Goal: Task Accomplishment & Management: Manage account settings

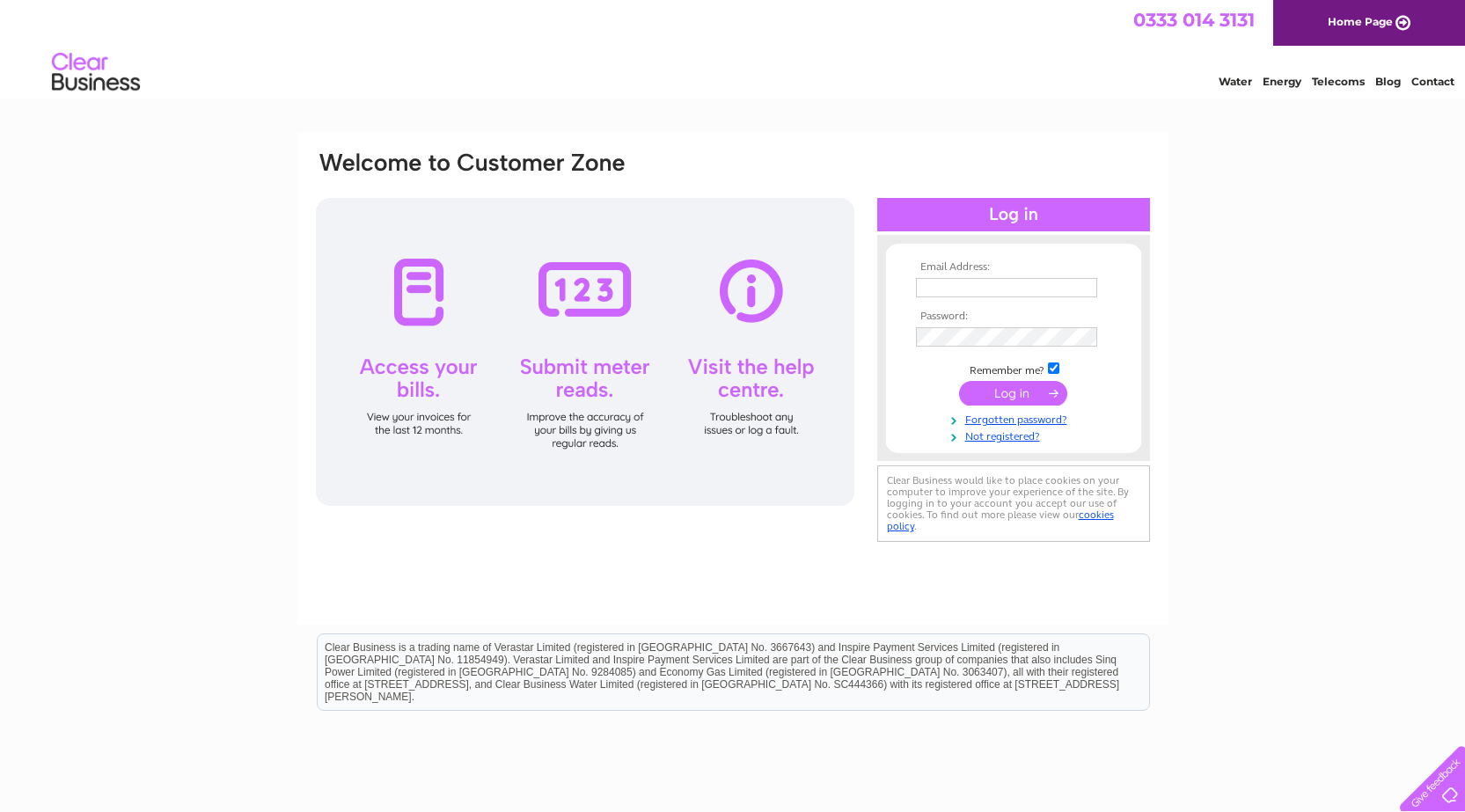
type input "cliffwell2000@yahoo.com"
click at [1015, 387] on input "submit" at bounding box center [1013, 392] width 108 height 24
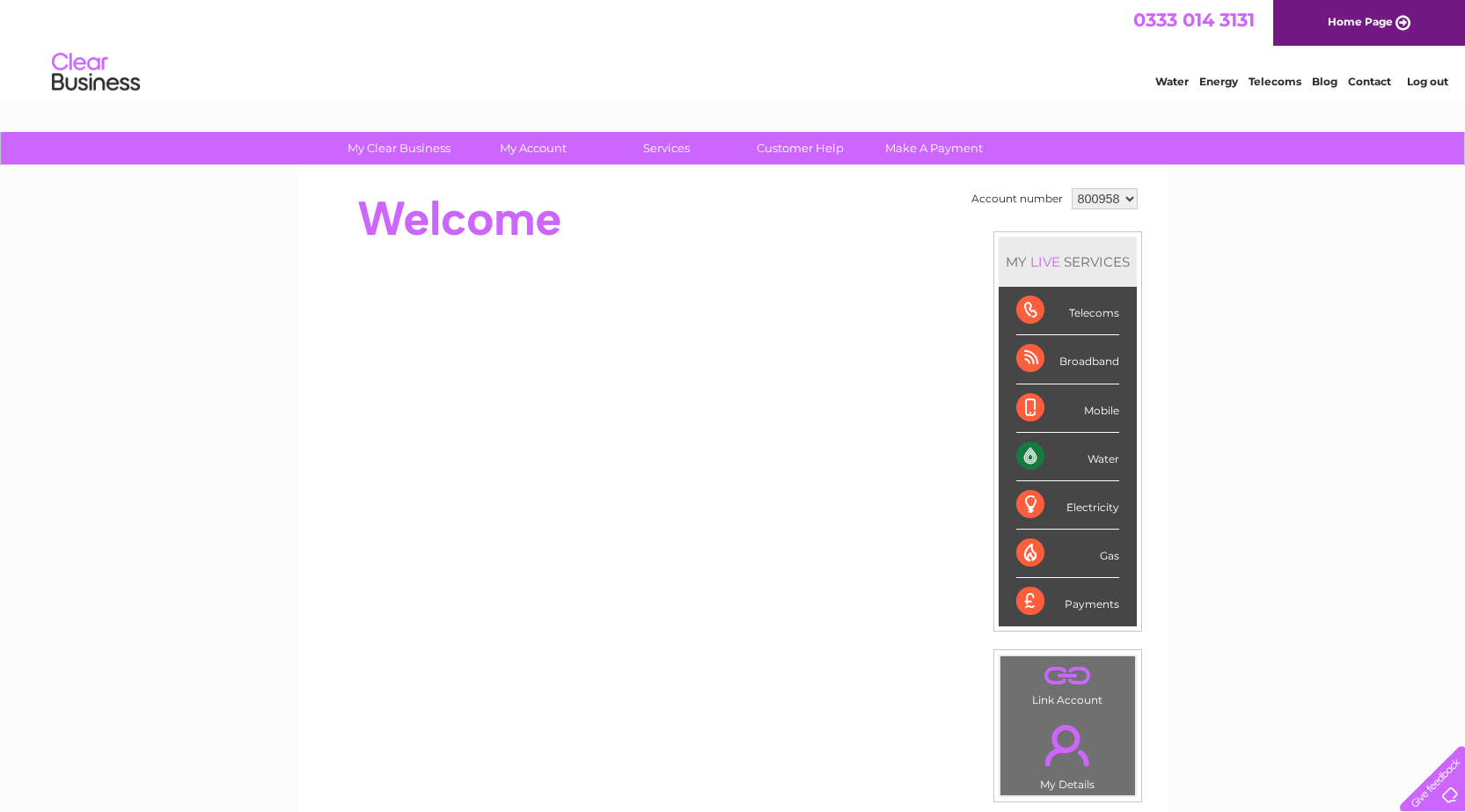
drag, startPoint x: 0, startPoint y: 794, endPoint x: 4, endPoint y: 772, distance: 22.4
click at [0, 793] on div "My Clear Business Login Details My Details My Preferences Link Account My Accou…" at bounding box center [732, 627] width 1465 height 989
click at [3, 771] on div "My Clear Business Login Details My Details My Preferences Link Account My Accou…" at bounding box center [732, 627] width 1465 height 989
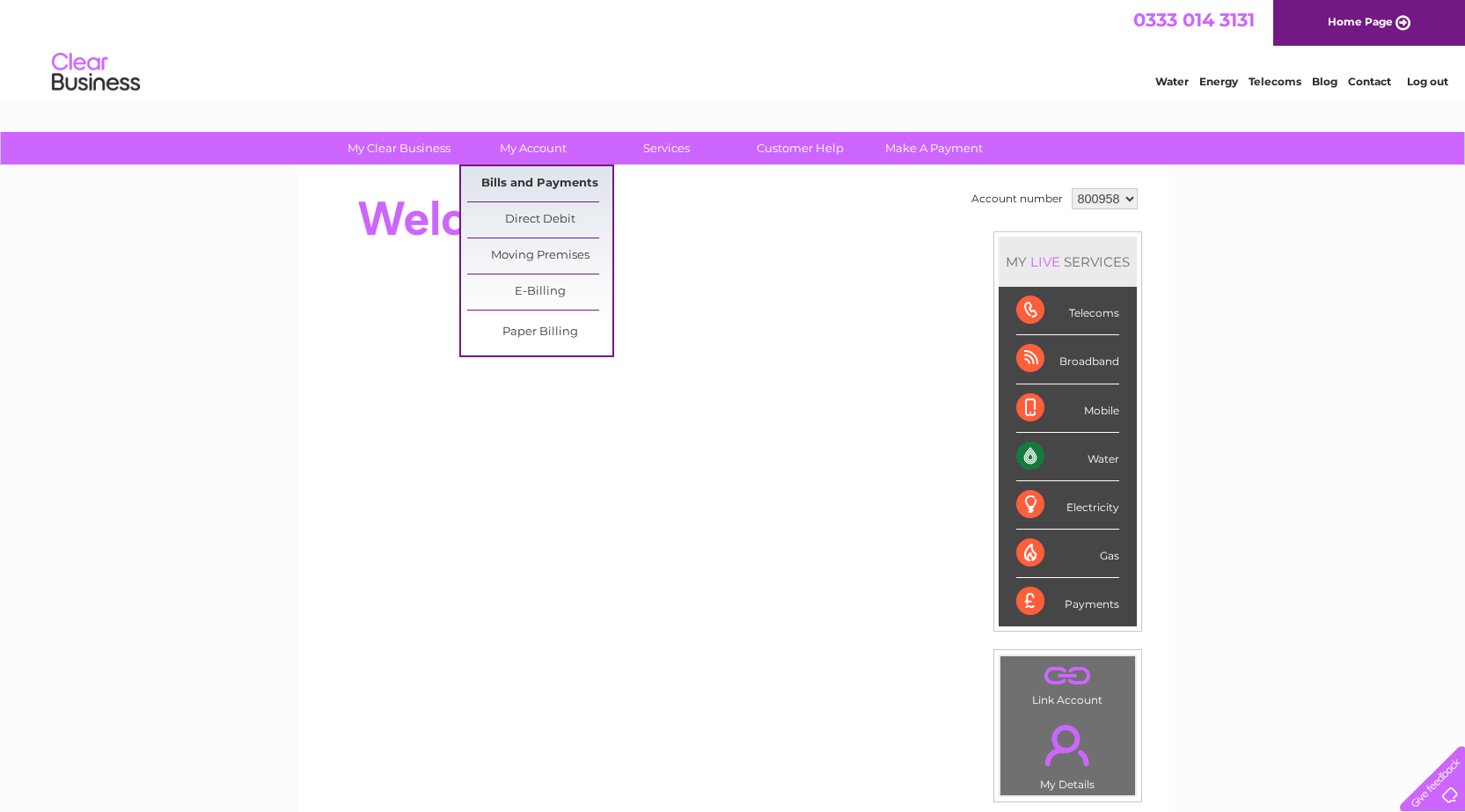
click at [555, 175] on link "Bills and Payments" at bounding box center [539, 184] width 145 height 35
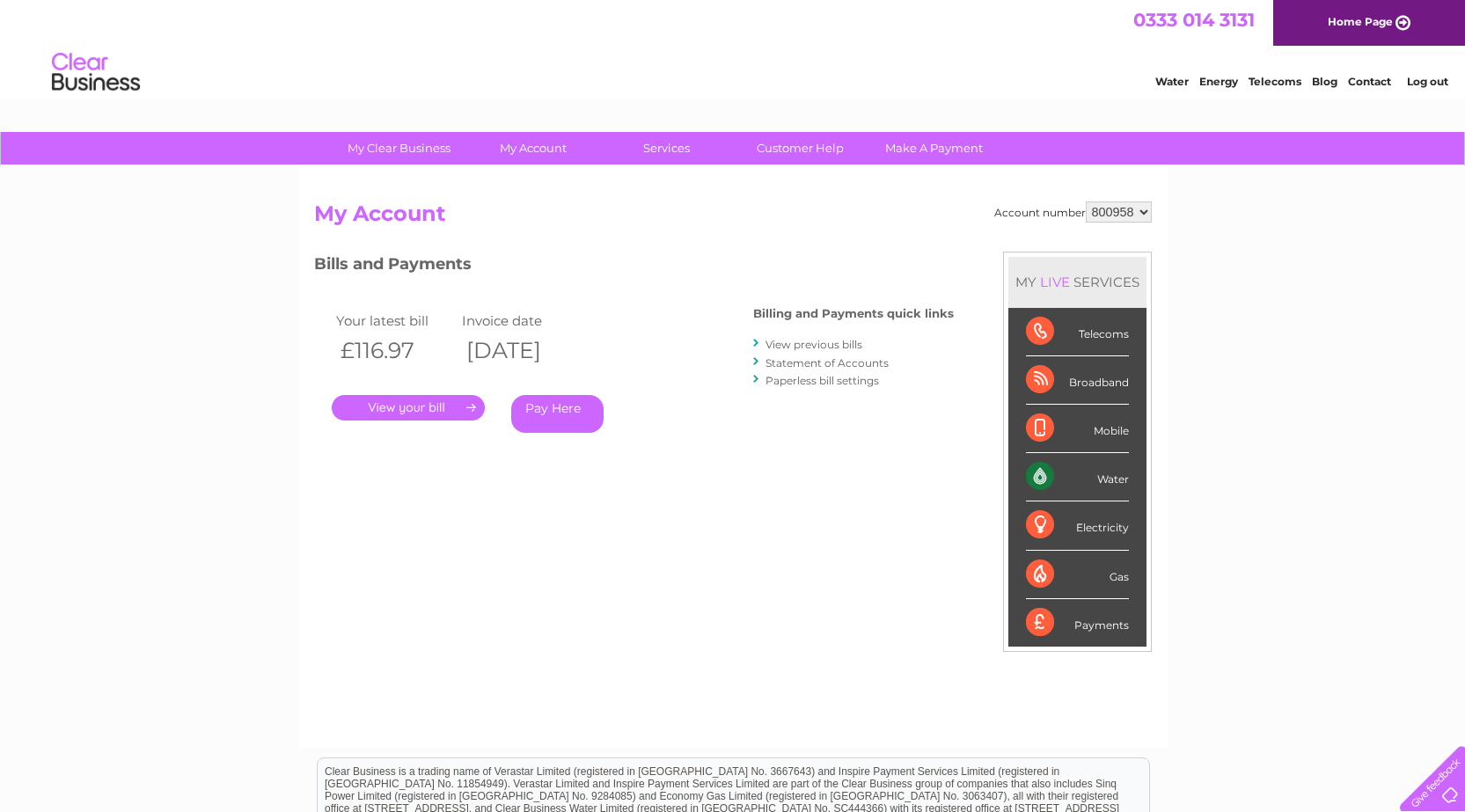
click at [418, 399] on link "." at bounding box center [408, 408] width 153 height 25
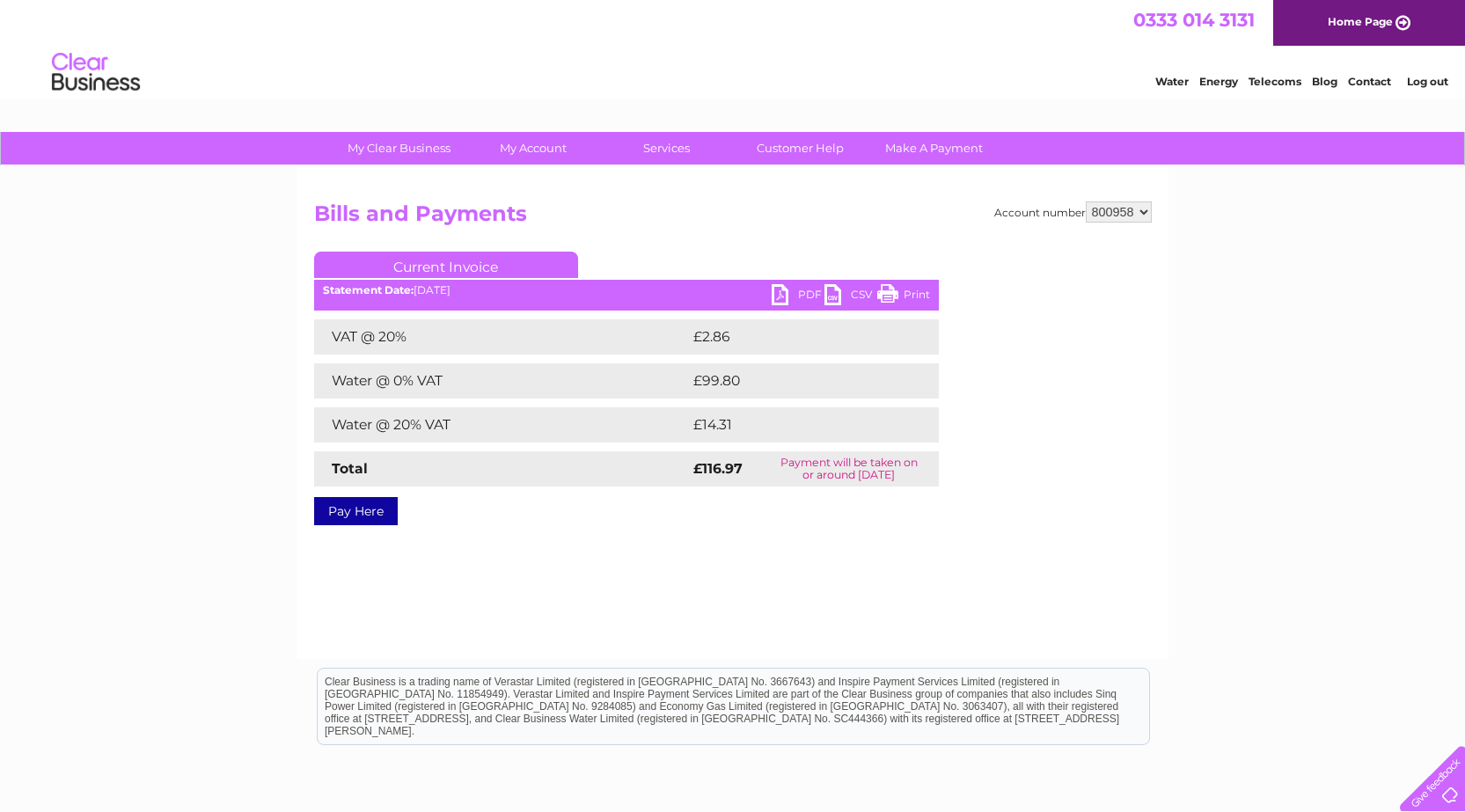
click at [807, 287] on link "PDF" at bounding box center [798, 297] width 53 height 25
